Goal: Task Accomplishment & Management: Complete application form

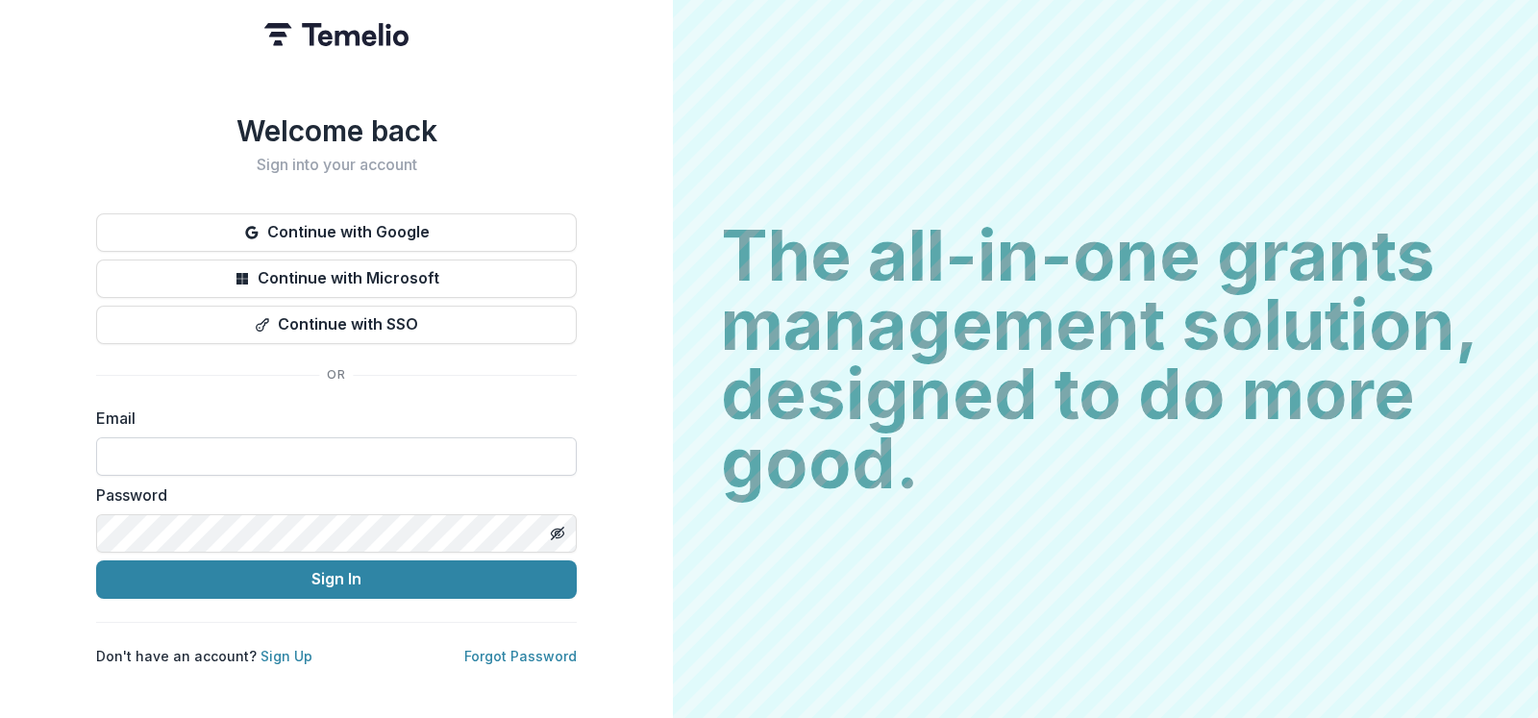
click at [530, 467] on input at bounding box center [336, 456] width 481 height 38
type input "**********"
click at [559, 526] on icon "Toggle password visibility" at bounding box center [557, 533] width 15 height 15
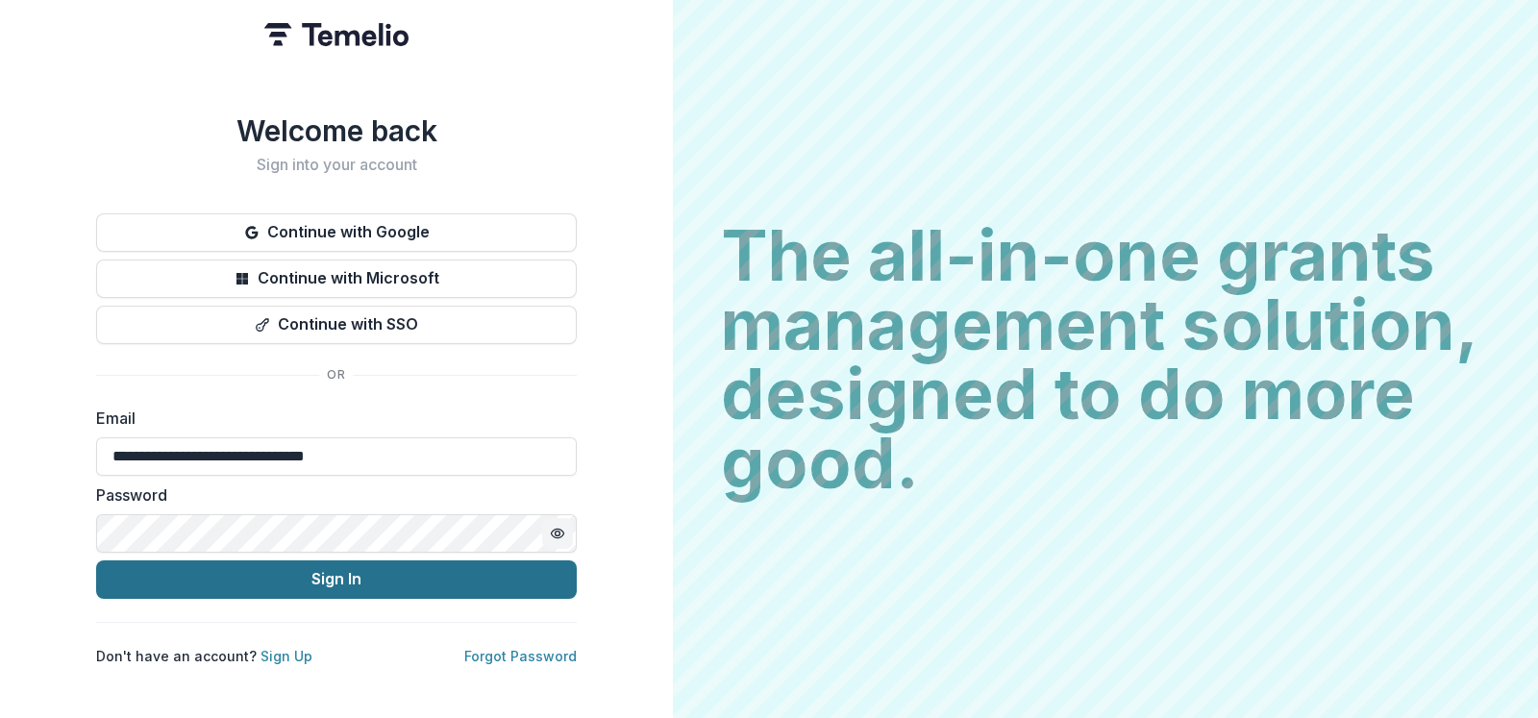
click at [540, 565] on button "Sign In" at bounding box center [336, 580] width 481 height 38
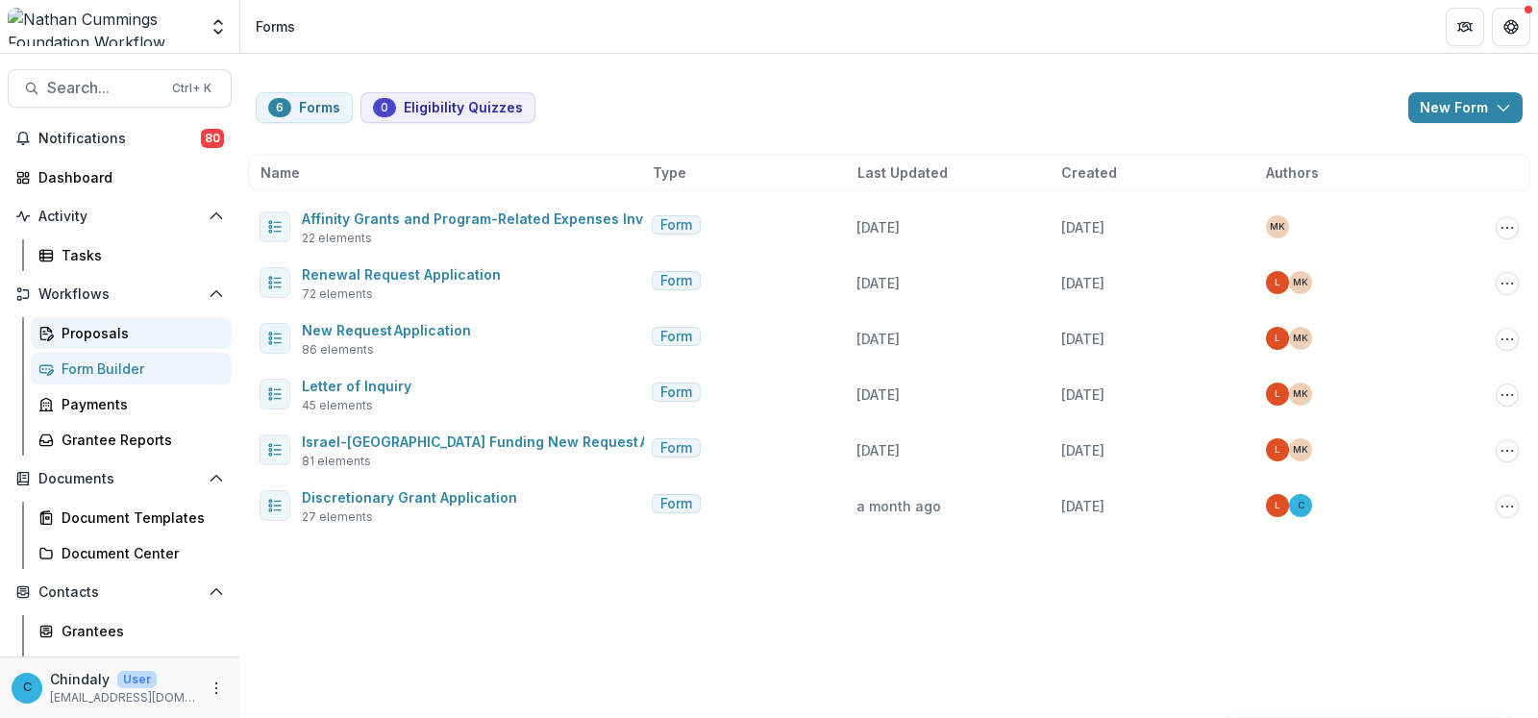
click at [93, 332] on div "Proposals" at bounding box center [139, 333] width 155 height 20
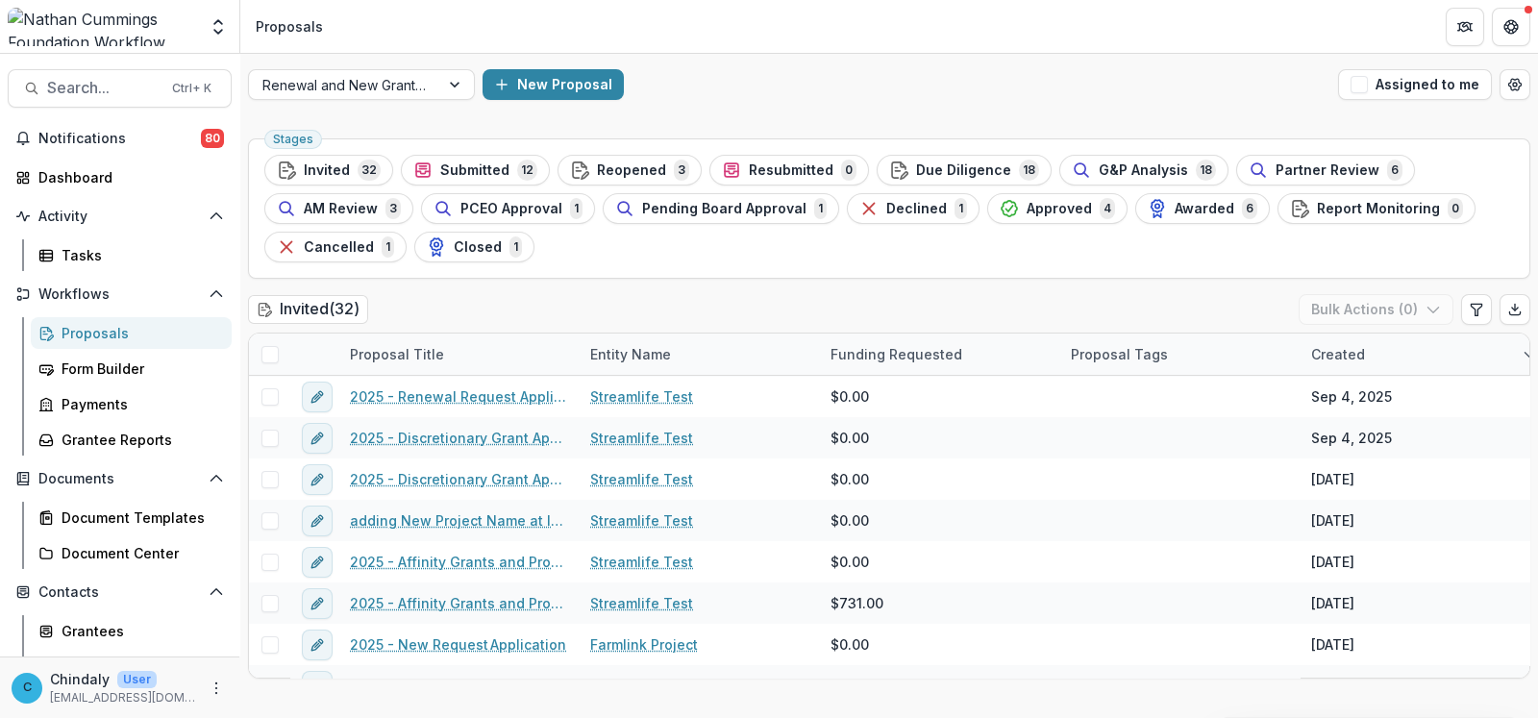
click at [93, 332] on div "Proposals" at bounding box center [139, 333] width 155 height 20
click at [553, 92] on button "New Proposal" at bounding box center [553, 84] width 141 height 31
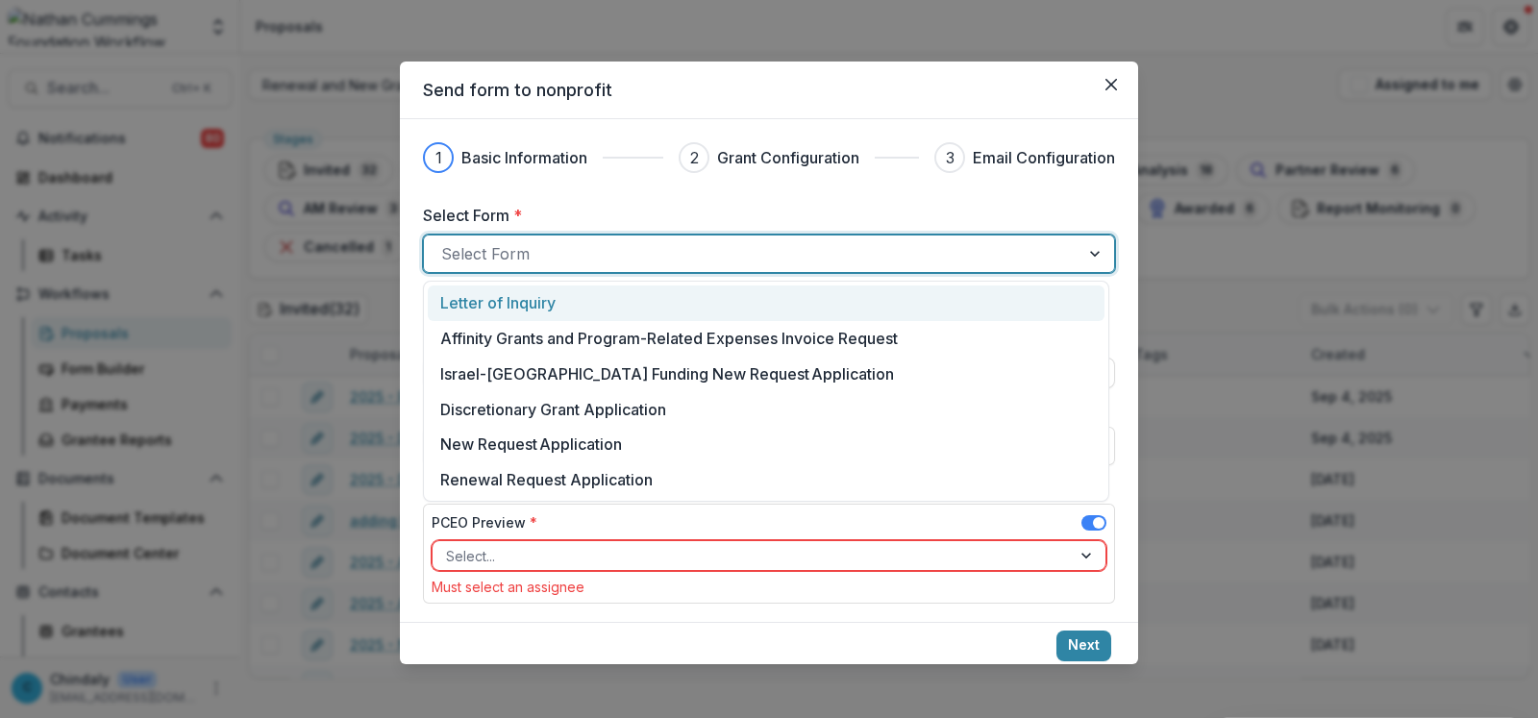
click at [630, 259] on div at bounding box center [751, 253] width 621 height 27
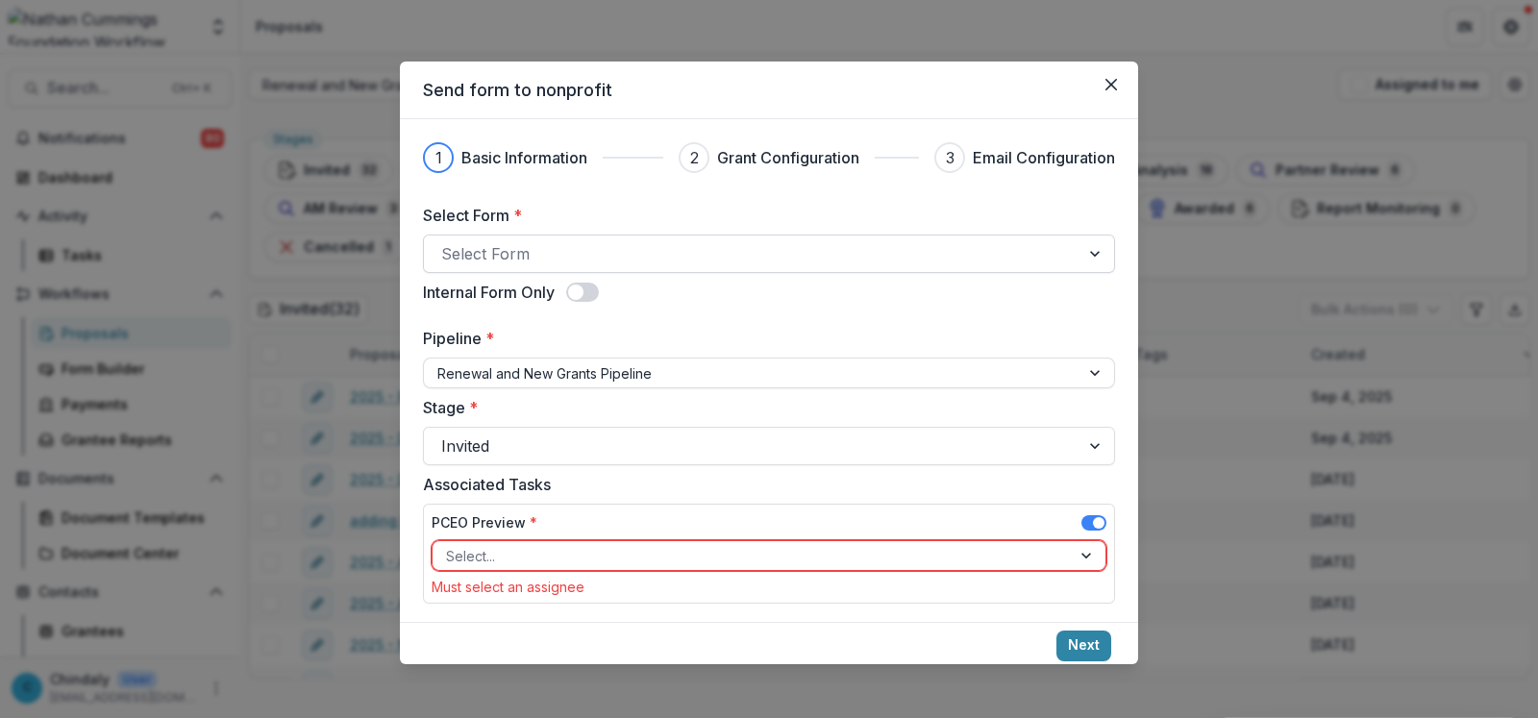
click at [792, 252] on div at bounding box center [751, 253] width 621 height 27
click at [726, 382] on div at bounding box center [751, 373] width 629 height 24
click at [1099, 79] on button "Close" at bounding box center [1111, 84] width 31 height 31
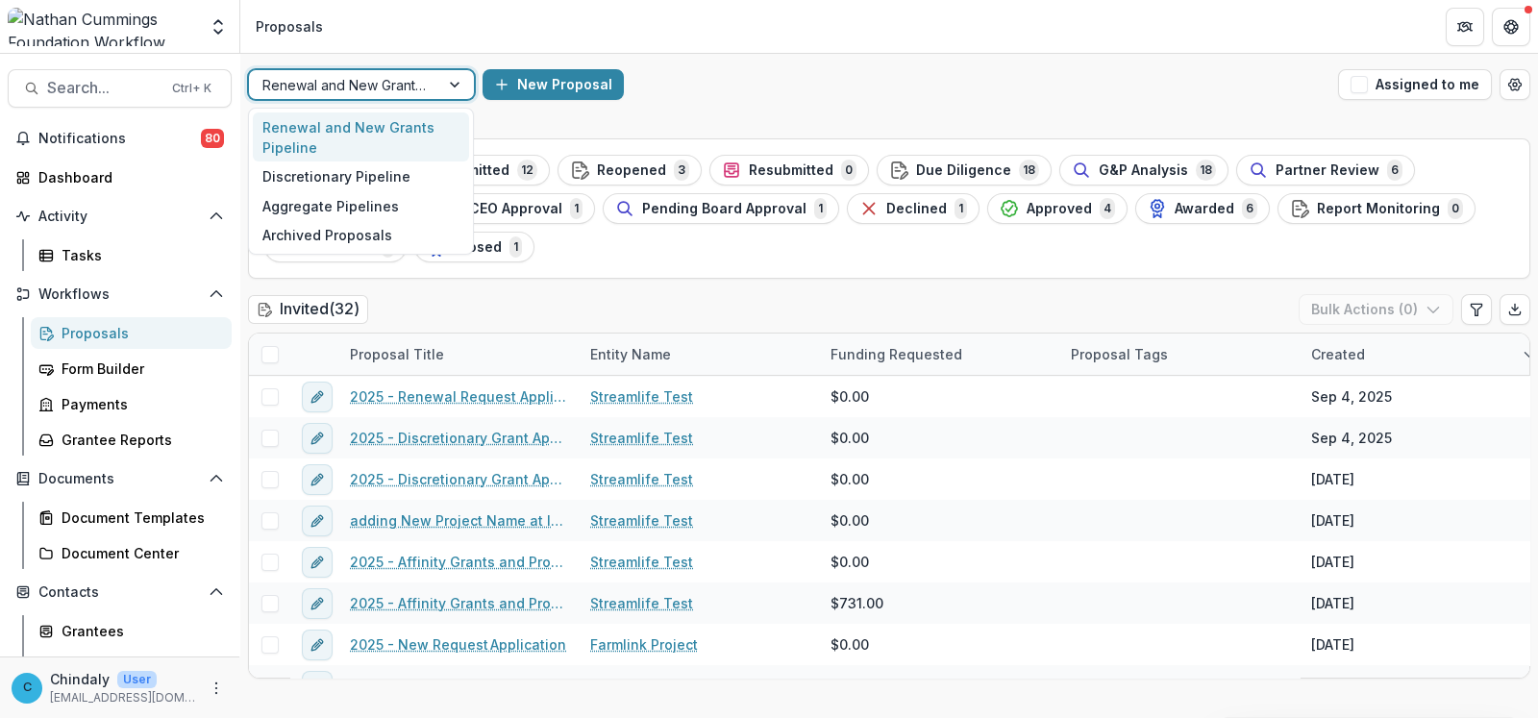
click at [297, 91] on div at bounding box center [343, 85] width 163 height 24
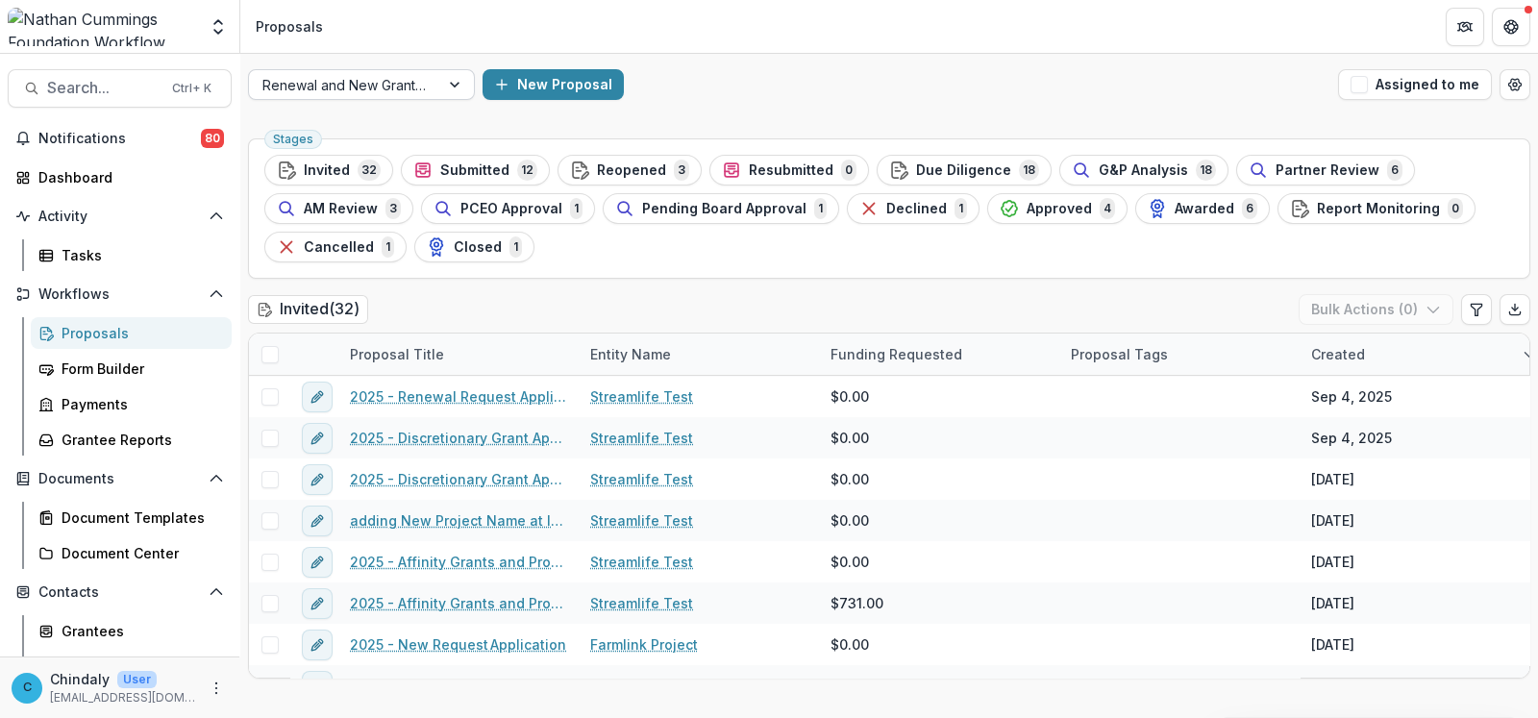
click at [322, 83] on div at bounding box center [343, 85] width 163 height 24
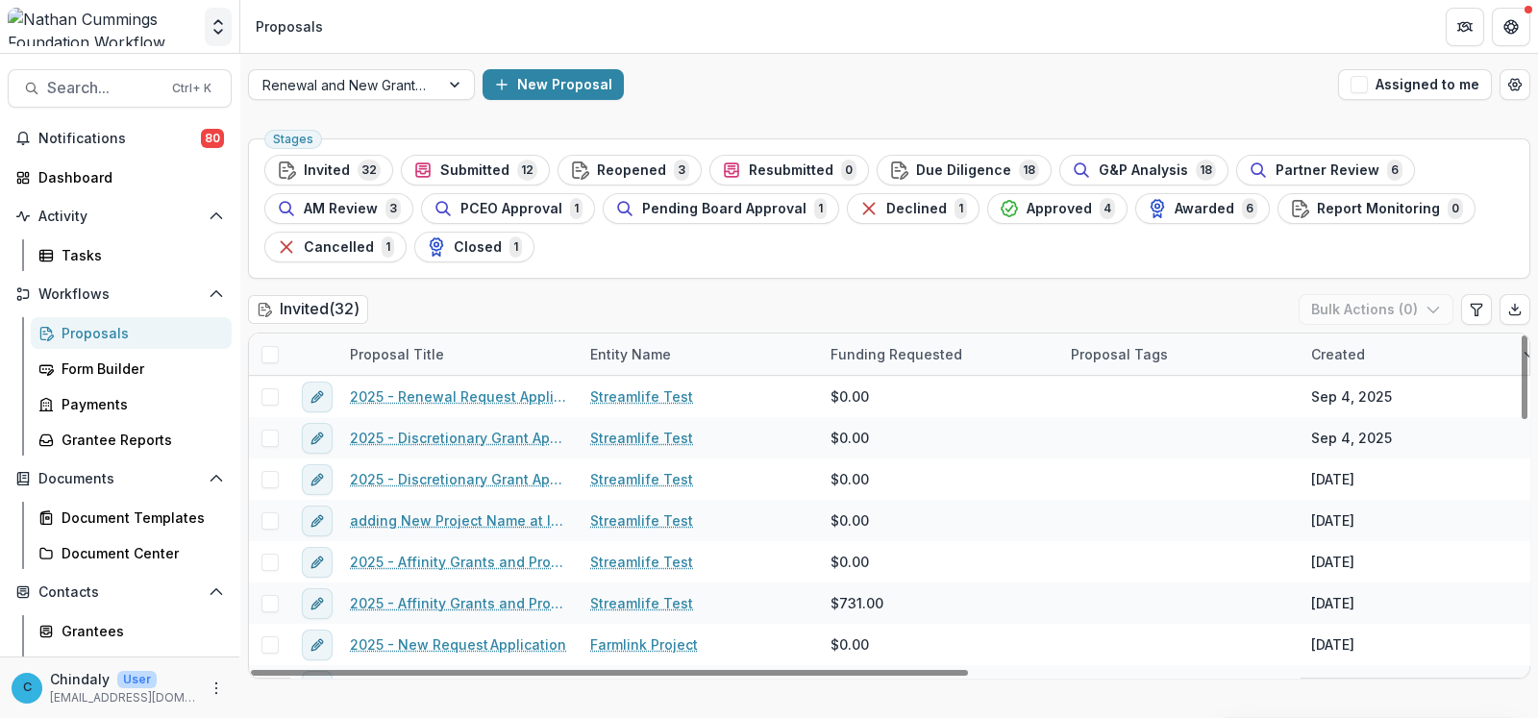
click at [207, 23] on button "Open entity switcher" at bounding box center [218, 27] width 27 height 38
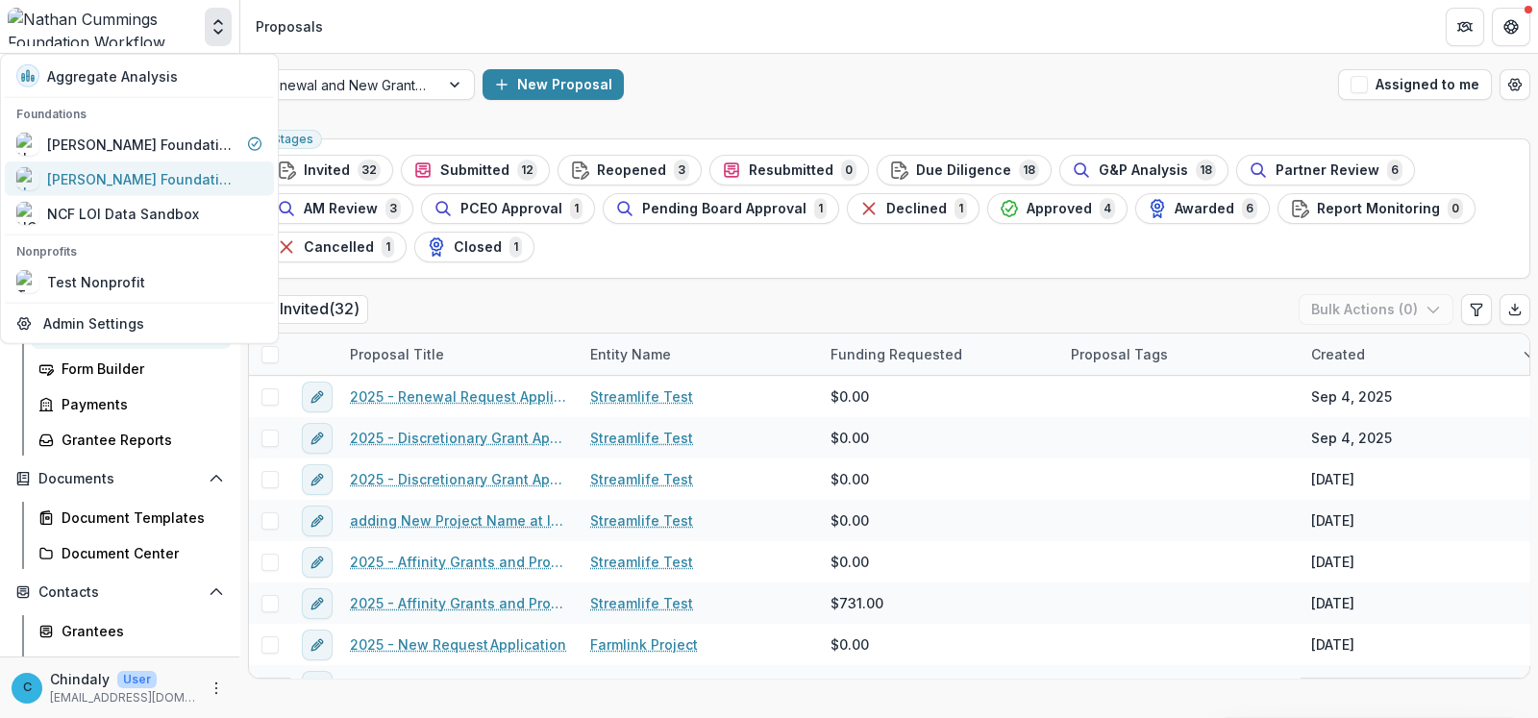
click at [121, 183] on div "Nathan Cummings Foundation Data Sandbox" at bounding box center [143, 178] width 192 height 20
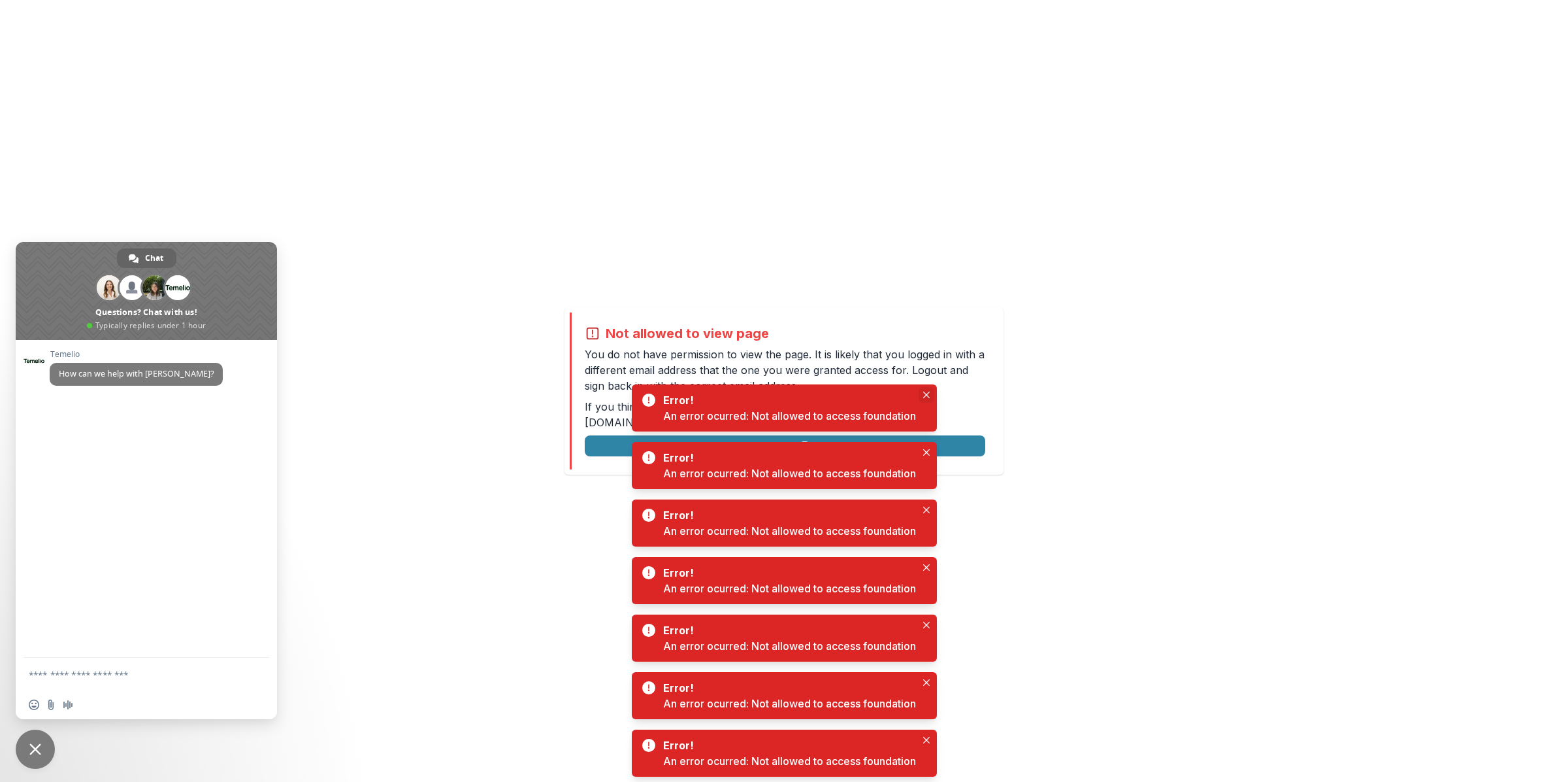
click at [924, 396] on icon "Close" at bounding box center [926, 395] width 7 height 7
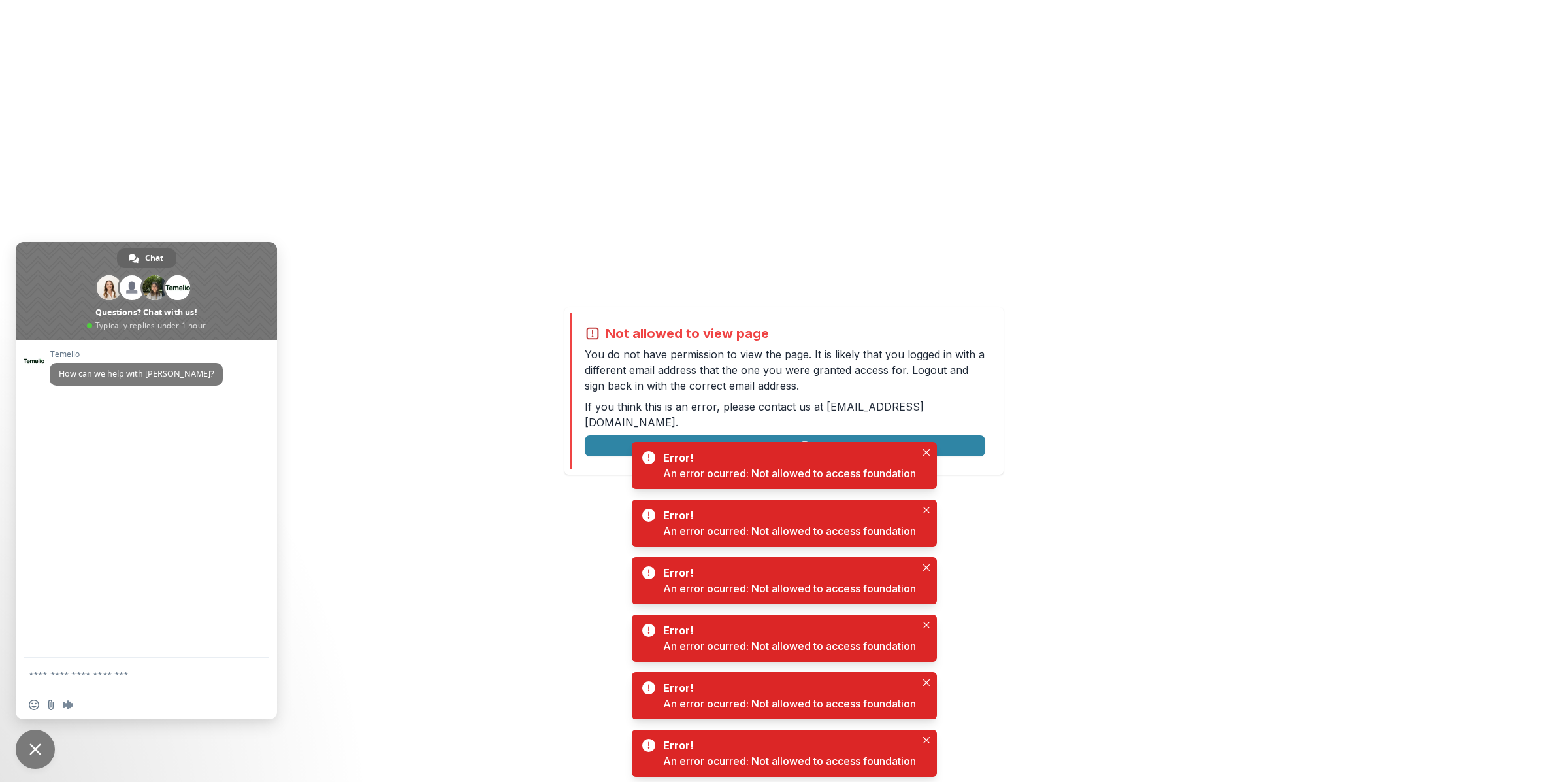
click at [36, 742] on span "Close chat" at bounding box center [35, 749] width 39 height 39
